Goal: Navigation & Orientation: Find specific page/section

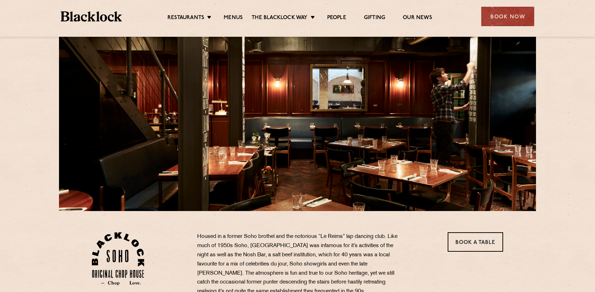
scroll to position [43, 0]
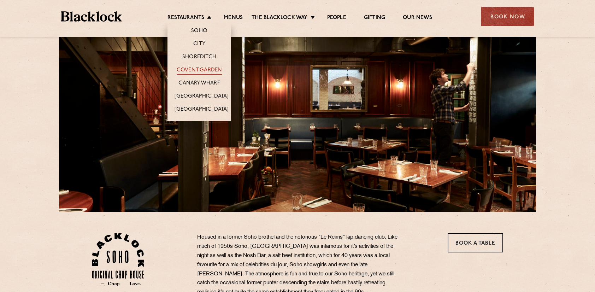
click at [199, 71] on link "Covent Garden" at bounding box center [200, 71] width 46 height 8
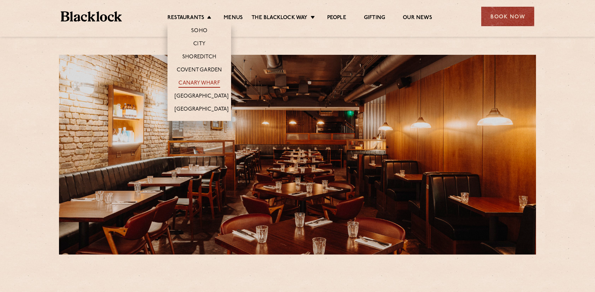
click at [194, 83] on link "Canary Wharf" at bounding box center [198, 84] width 41 height 8
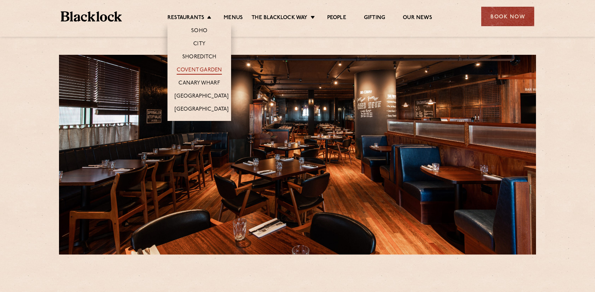
click at [195, 69] on link "Covent Garden" at bounding box center [200, 71] width 46 height 8
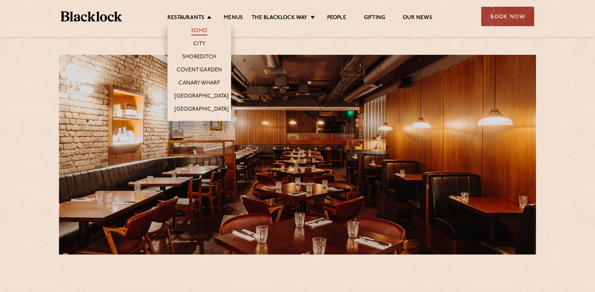
click at [199, 31] on link "Soho" at bounding box center [199, 32] width 16 height 8
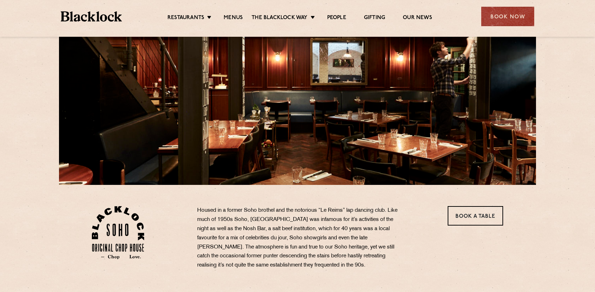
scroll to position [71, 0]
